Goal: Task Accomplishment & Management: Manage account settings

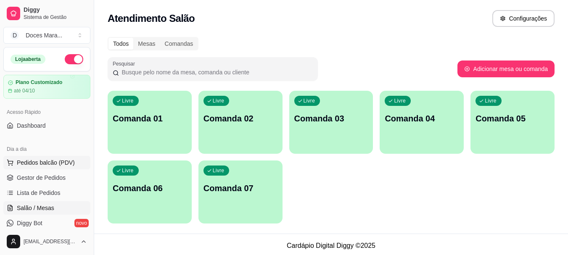
click at [42, 165] on span "Pedidos balcão (PDV)" at bounding box center [46, 162] width 58 height 8
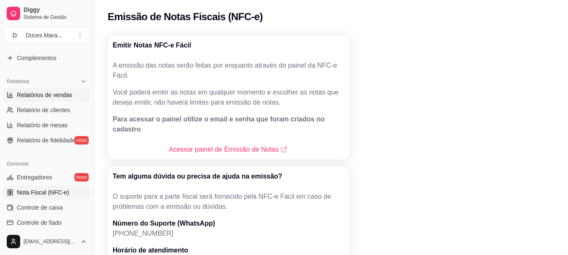
scroll to position [294, 0]
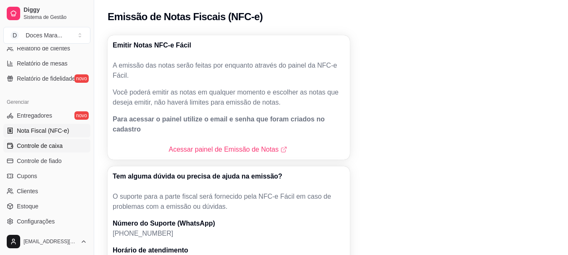
click at [47, 145] on span "Controle de caixa" at bounding box center [40, 146] width 46 height 8
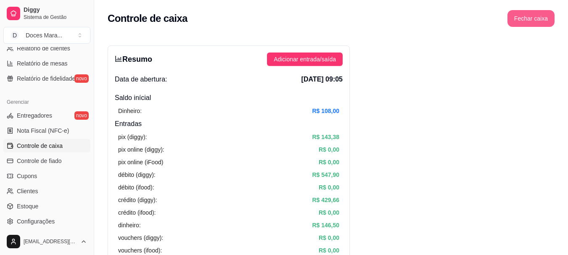
click at [528, 13] on button "Fechar caixa" at bounding box center [530, 18] width 47 height 17
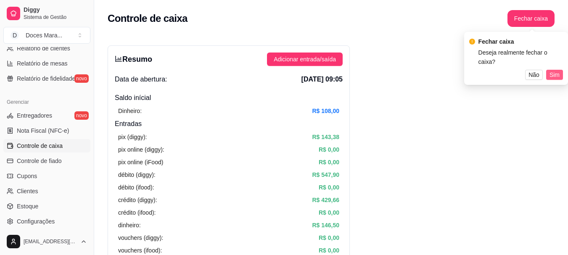
click at [553, 70] on span "Sim" at bounding box center [554, 74] width 10 height 9
